Goal: Find contact information: Find contact information

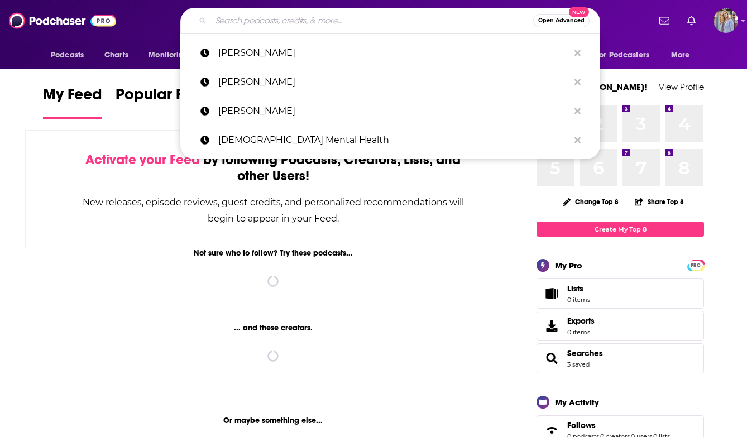
click at [222, 18] on input "Search podcasts, credits, & more..." at bounding box center [372, 21] width 322 height 18
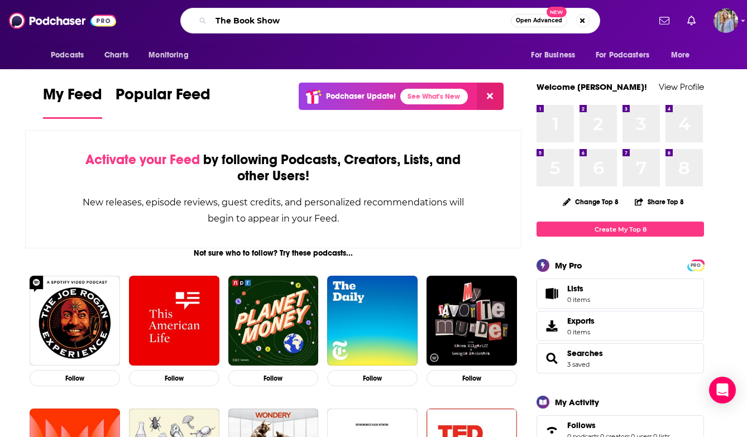
type input "The Book Show"
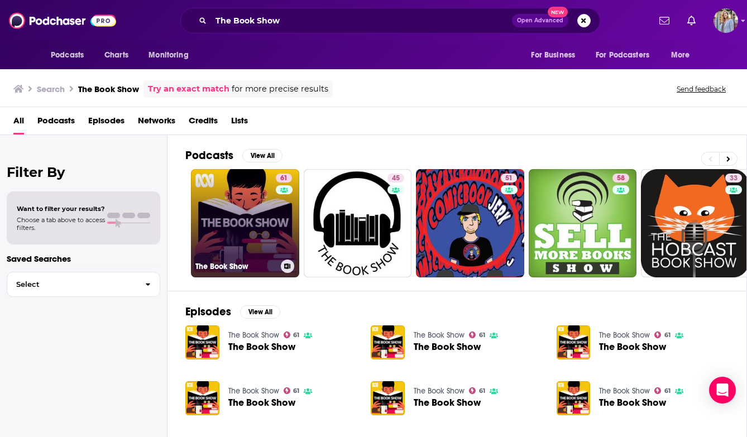
click at [261, 232] on link "61 The Book Show" at bounding box center [245, 223] width 108 height 108
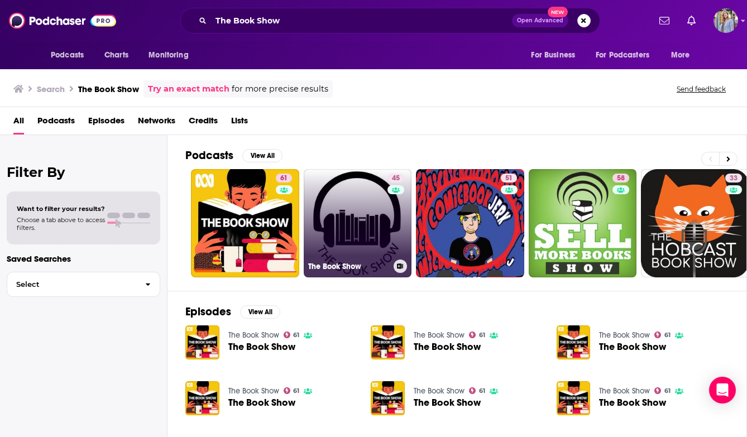
click at [369, 256] on link "45 The Book Show" at bounding box center [358, 223] width 108 height 108
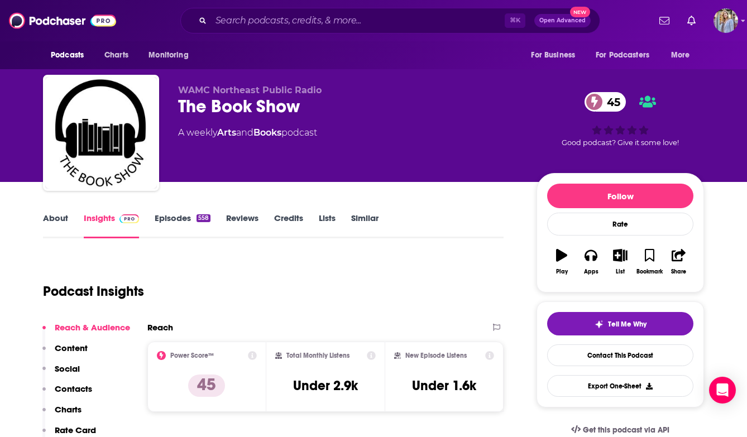
scroll to position [3, 0]
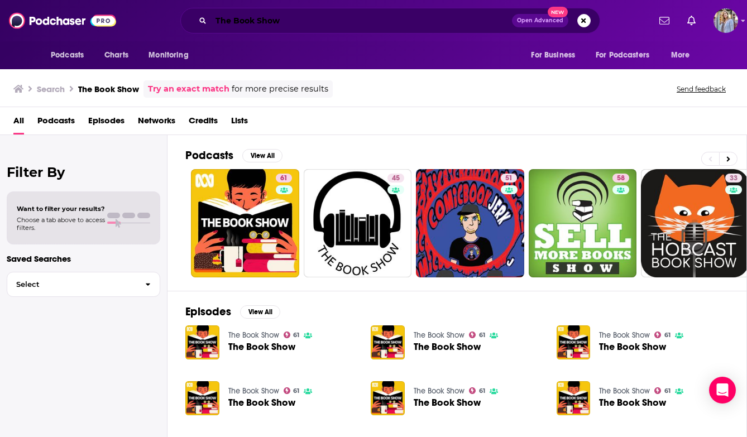
click at [282, 26] on input "The Book Show" at bounding box center [361, 21] width 301 height 18
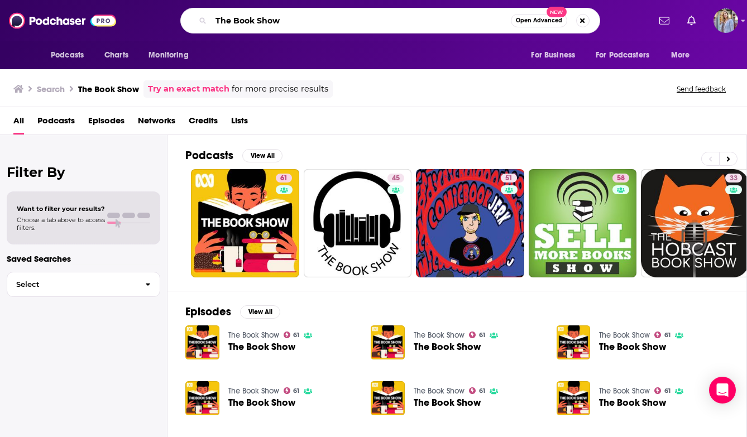
click at [231, 21] on input "The Book Show" at bounding box center [361, 21] width 300 height 18
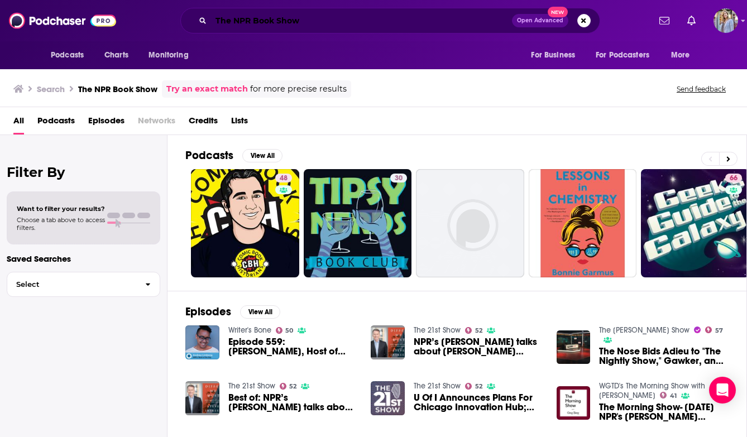
click at [335, 17] on input "The NPR Book Show" at bounding box center [361, 21] width 301 height 18
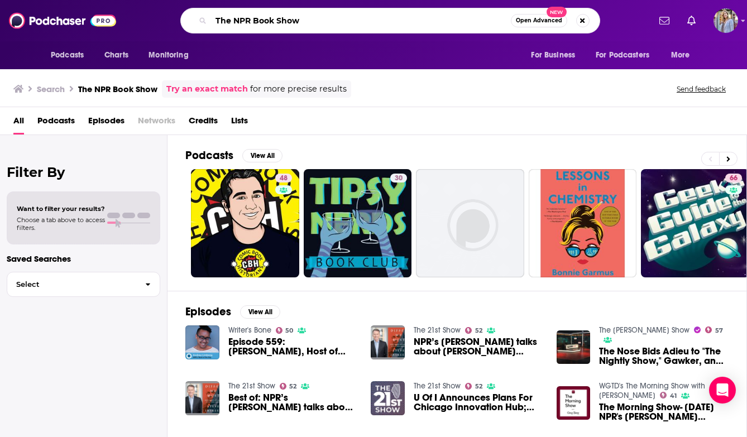
drag, startPoint x: 335, startPoint y: 17, endPoint x: 179, endPoint y: 12, distance: 156.3
click at [179, 12] on div "The NPR Book Show Open Advanced New" at bounding box center [390, 21] width 518 height 26
click at [311, 22] on input "The NPR Book Show" at bounding box center [361, 21] width 300 height 18
type input "T"
type input "Interesting Times"
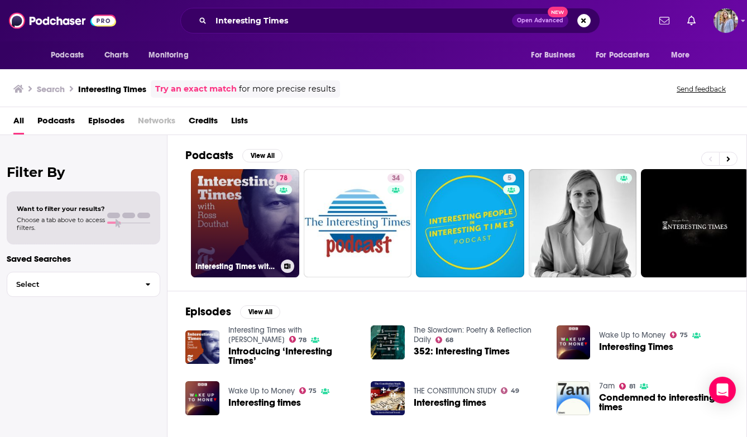
click at [247, 220] on link "78 Interesting Times with [PERSON_NAME]" at bounding box center [245, 223] width 108 height 108
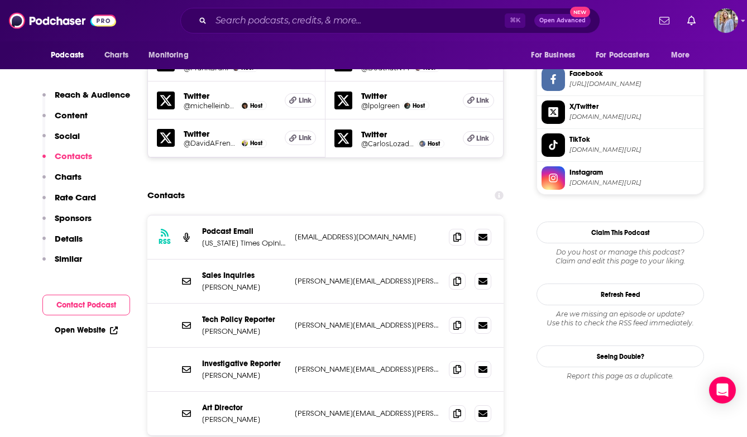
scroll to position [1061, 0]
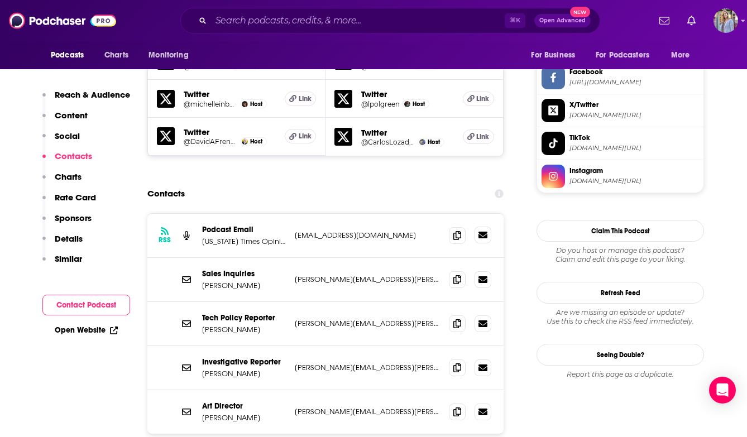
click at [485, 232] on icon at bounding box center [482, 235] width 9 height 7
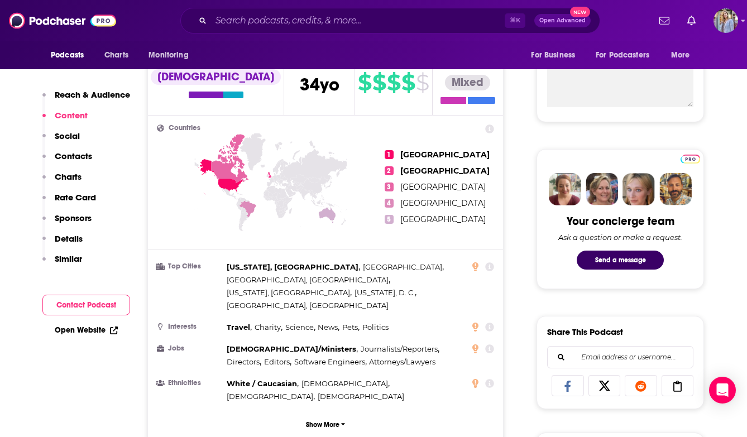
scroll to position [222, 0]
